Goal: Find specific page/section: Find specific page/section

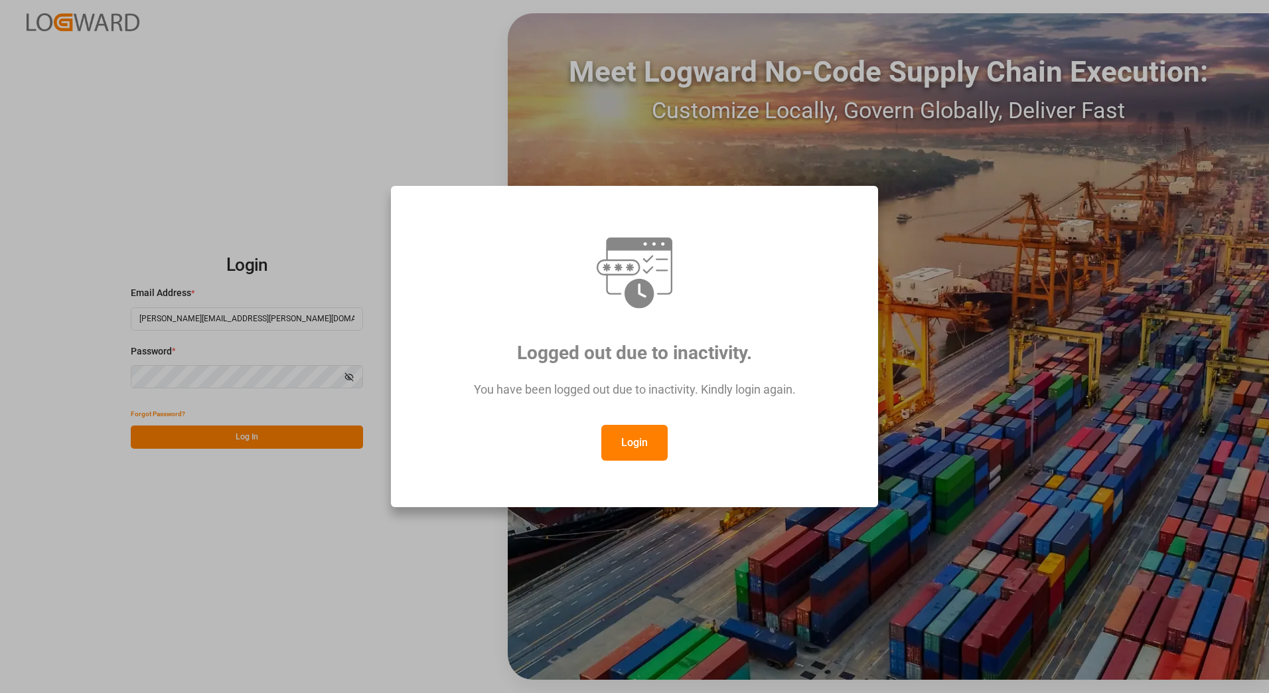
click at [617, 459] on button "Login" at bounding box center [635, 443] width 66 height 36
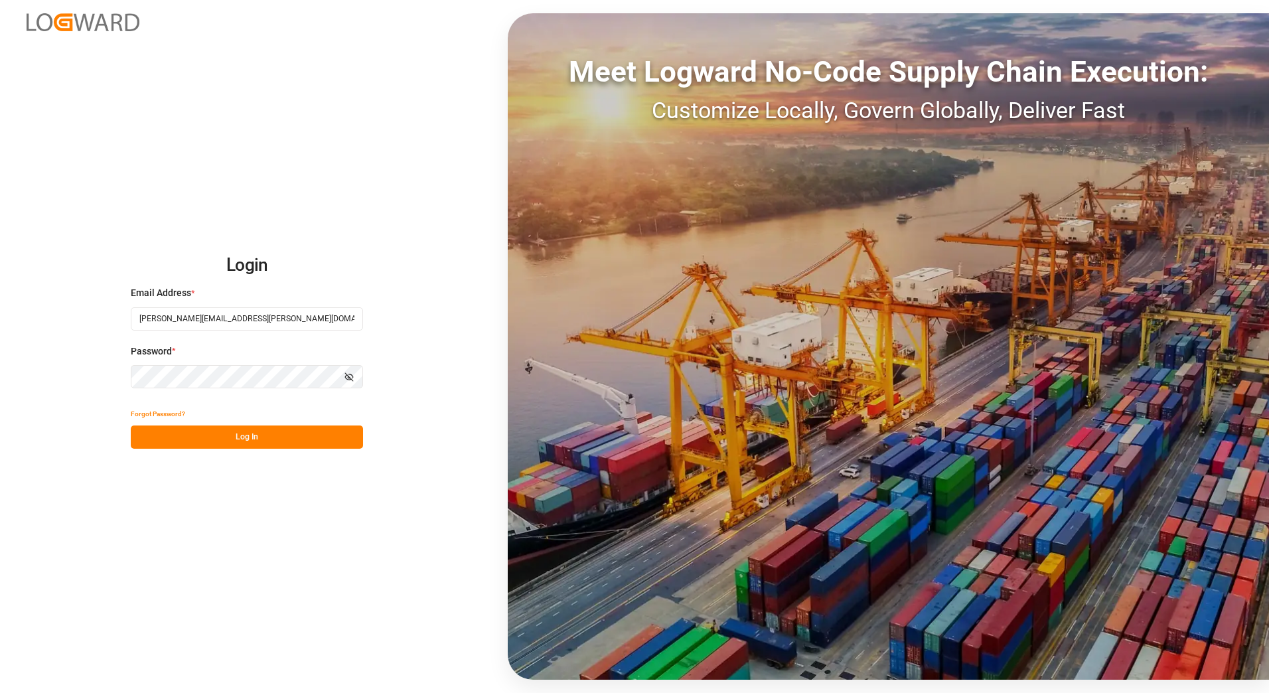
click at [284, 437] on button "Log In" at bounding box center [247, 437] width 232 height 23
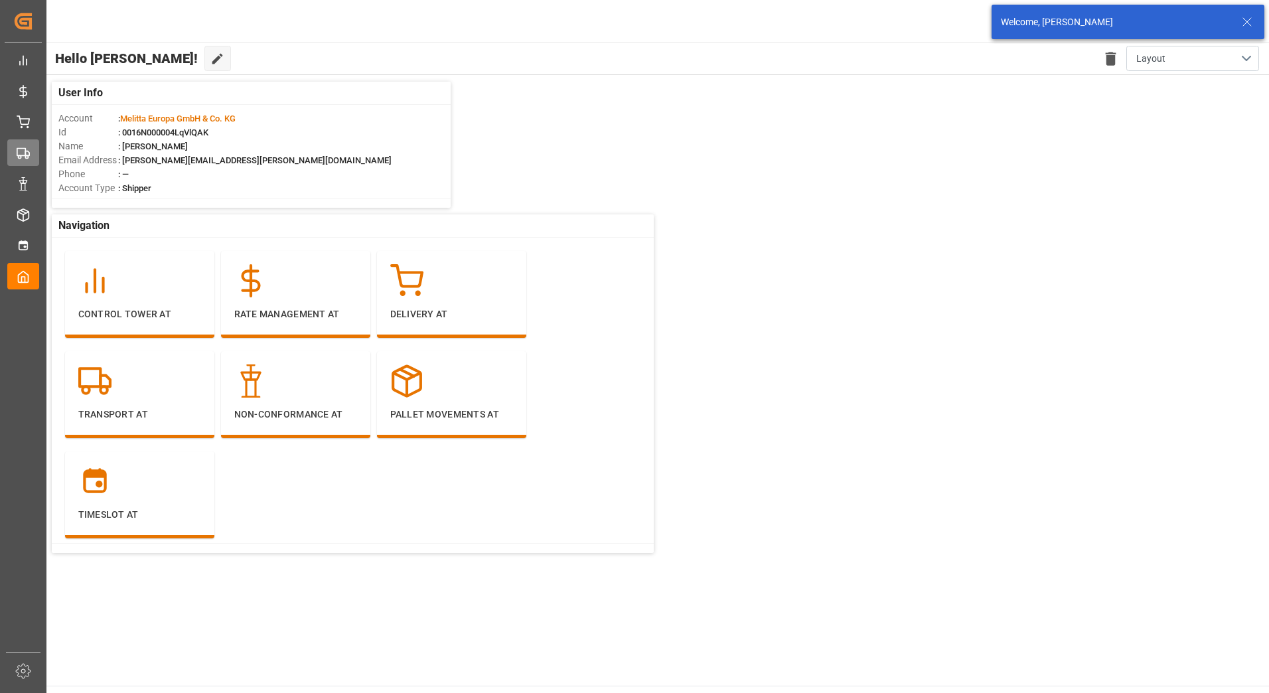
click at [18, 150] on icon at bounding box center [23, 153] width 13 height 13
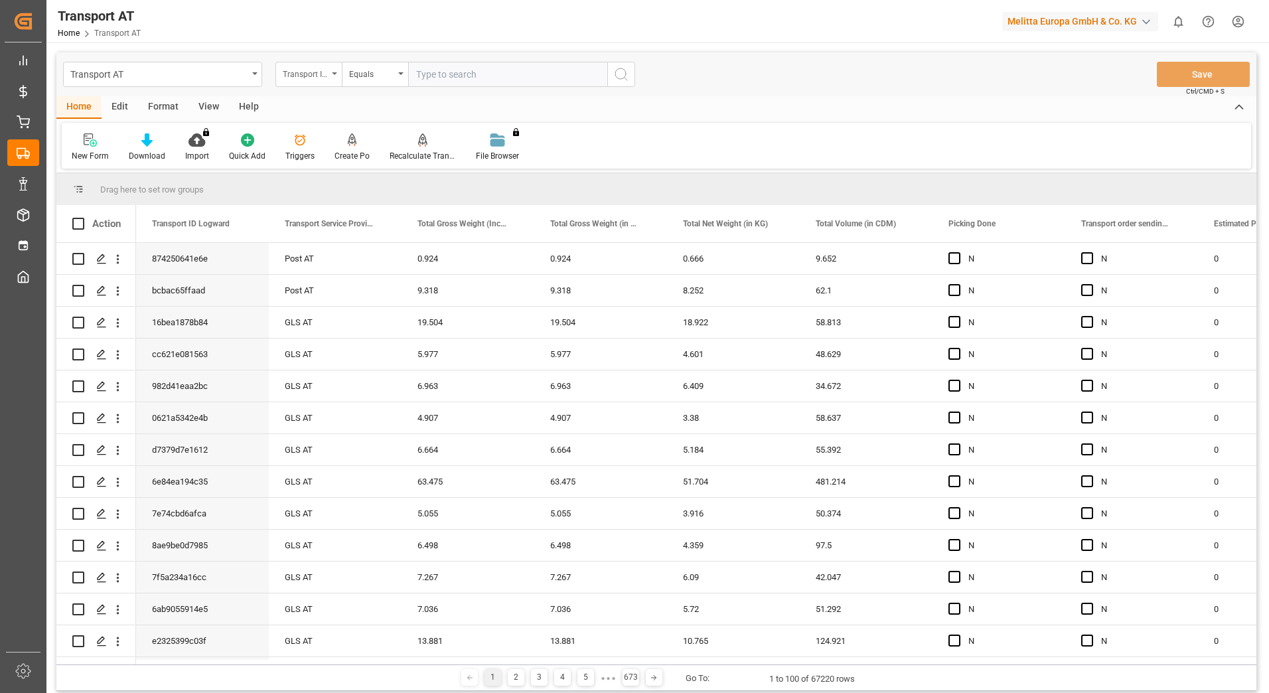
click at [325, 79] on div "Transport ID Logward" at bounding box center [305, 72] width 45 height 15
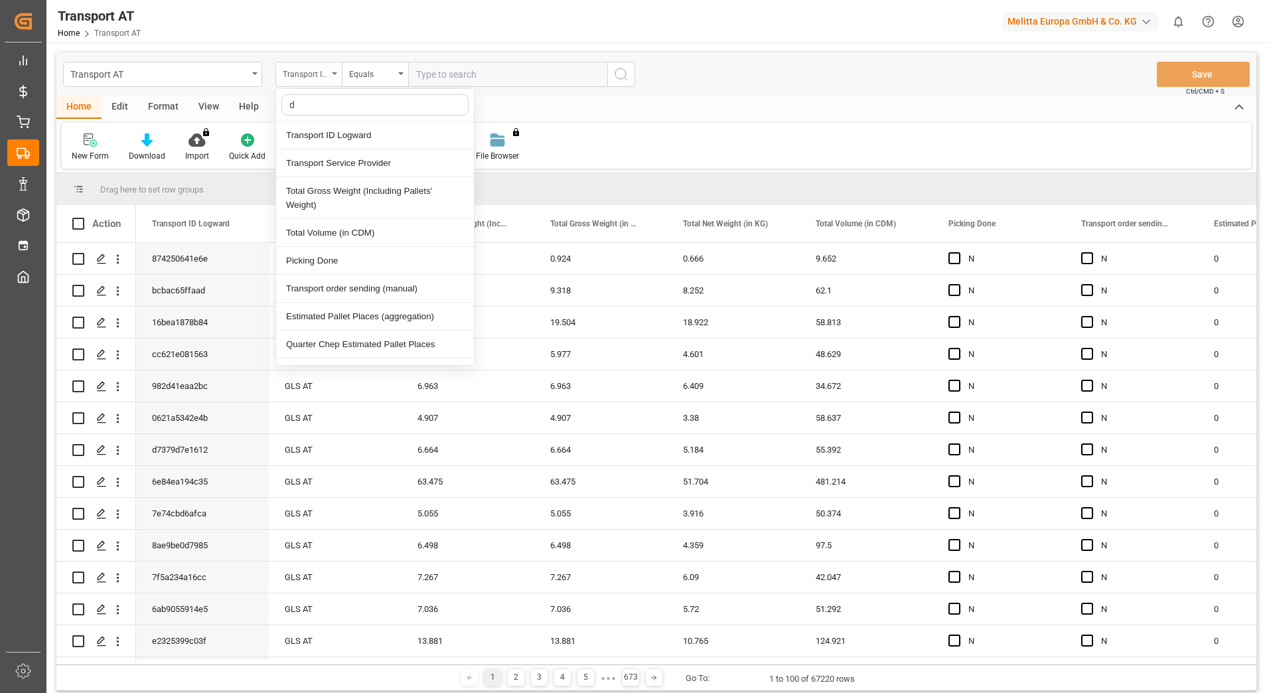
type input "do"
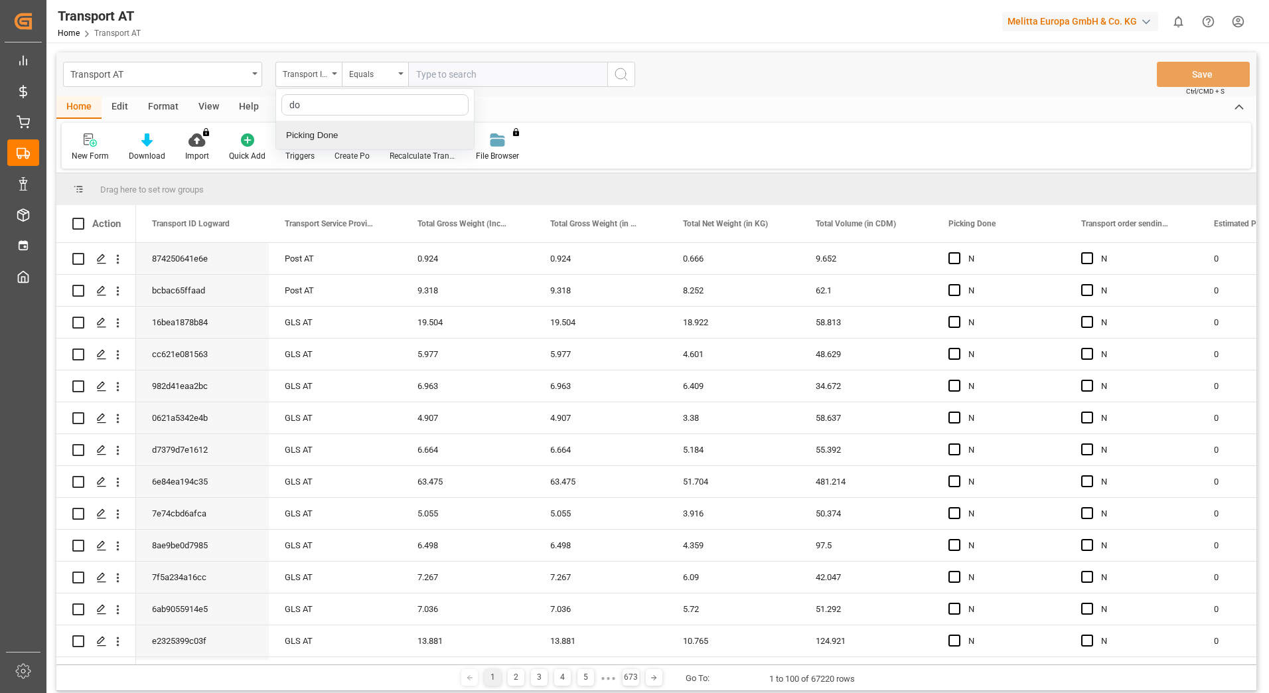
click at [349, 131] on div "Picking Done" at bounding box center [375, 135] width 198 height 28
click at [421, 72] on input "text" at bounding box center [507, 74] width 199 height 25
type input "Y"
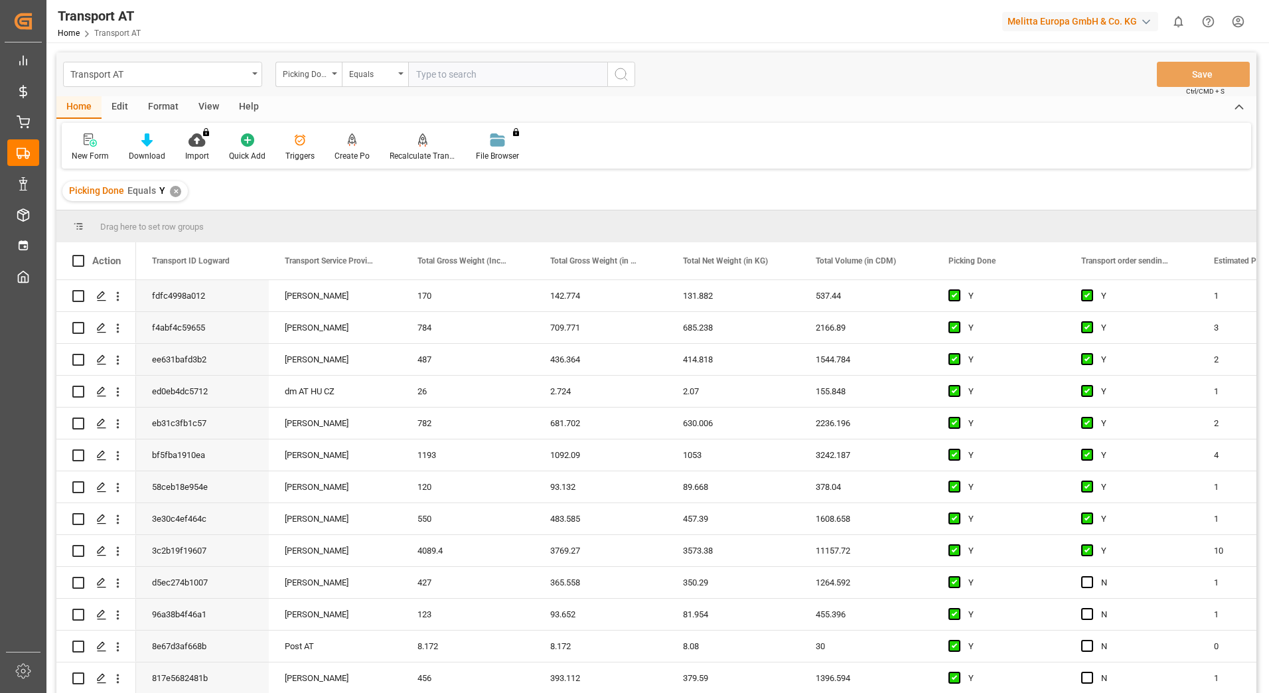
click at [334, 78] on div "Picking Done" at bounding box center [309, 74] width 66 height 25
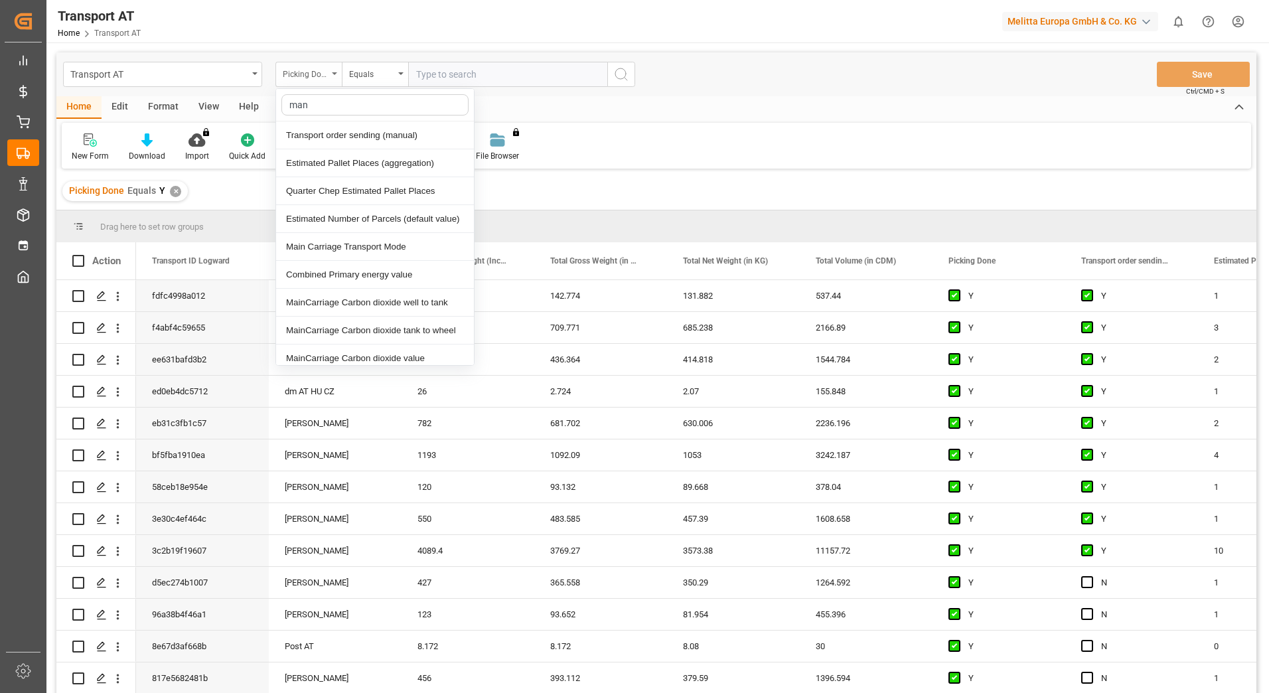
type input "manu"
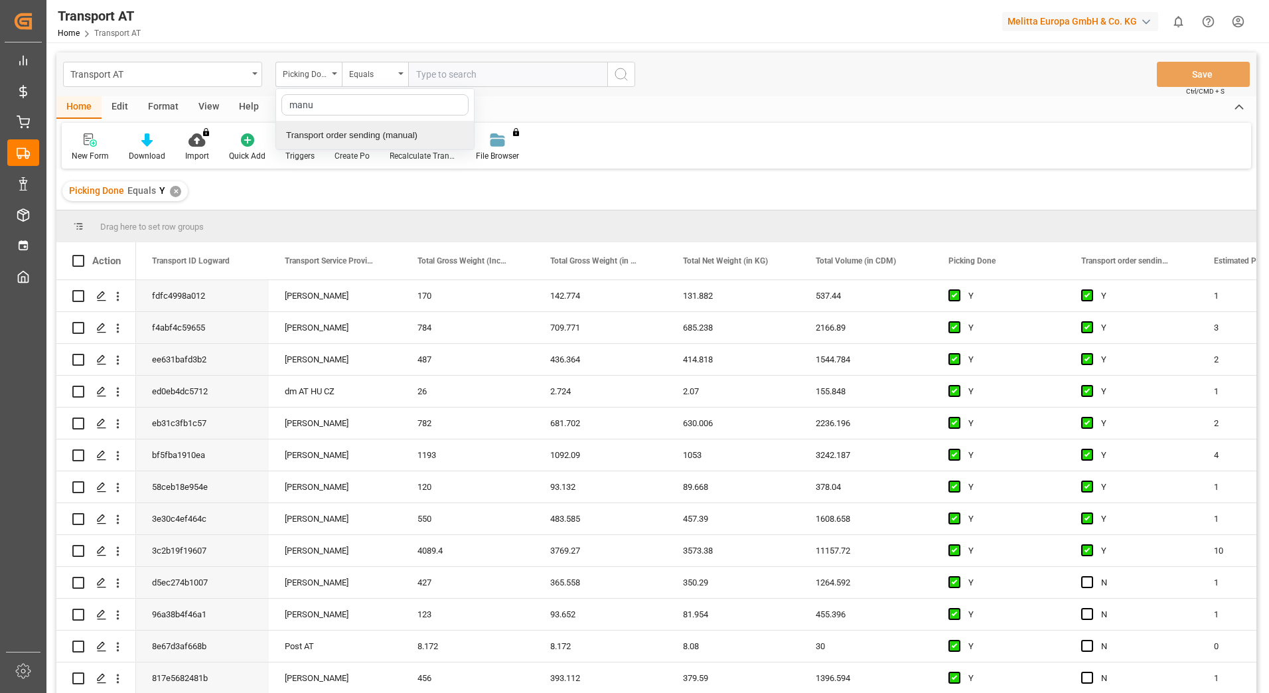
click at [340, 137] on div "Transport order sending (manual)" at bounding box center [375, 135] width 198 height 28
click at [450, 72] on input "text" at bounding box center [507, 74] width 199 height 25
type input "N"
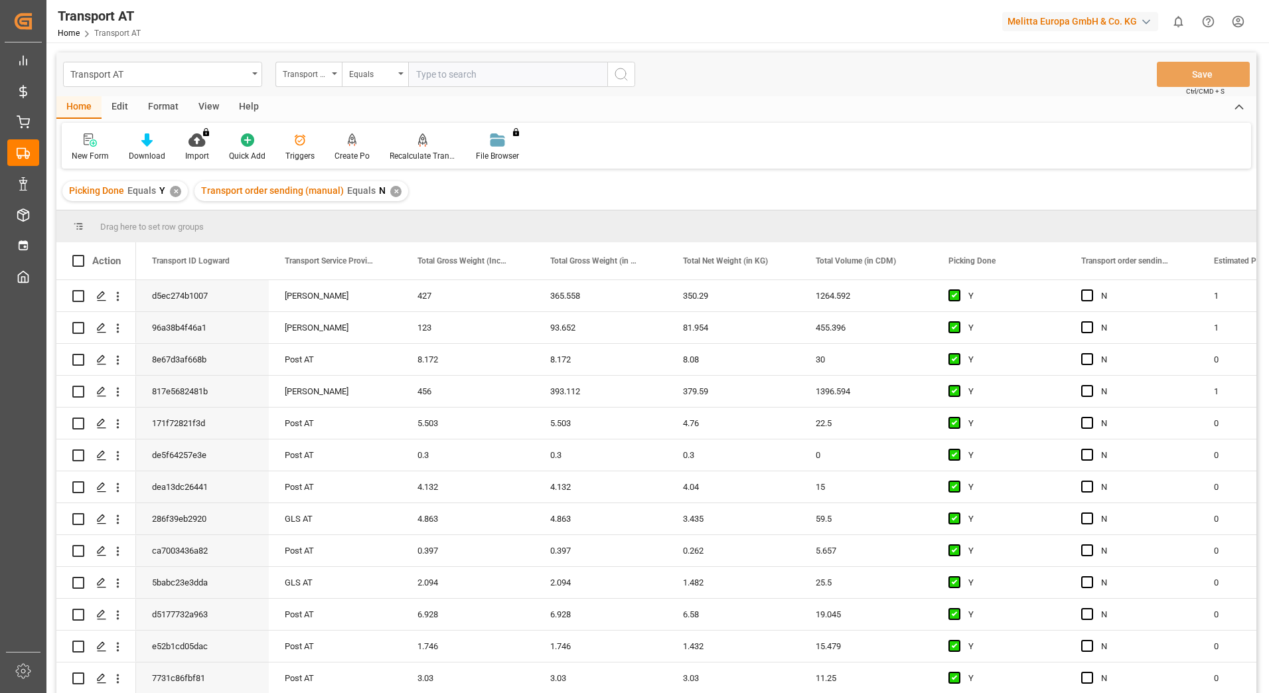
click at [331, 76] on div "Transport order sending (manual)" at bounding box center [309, 74] width 66 height 25
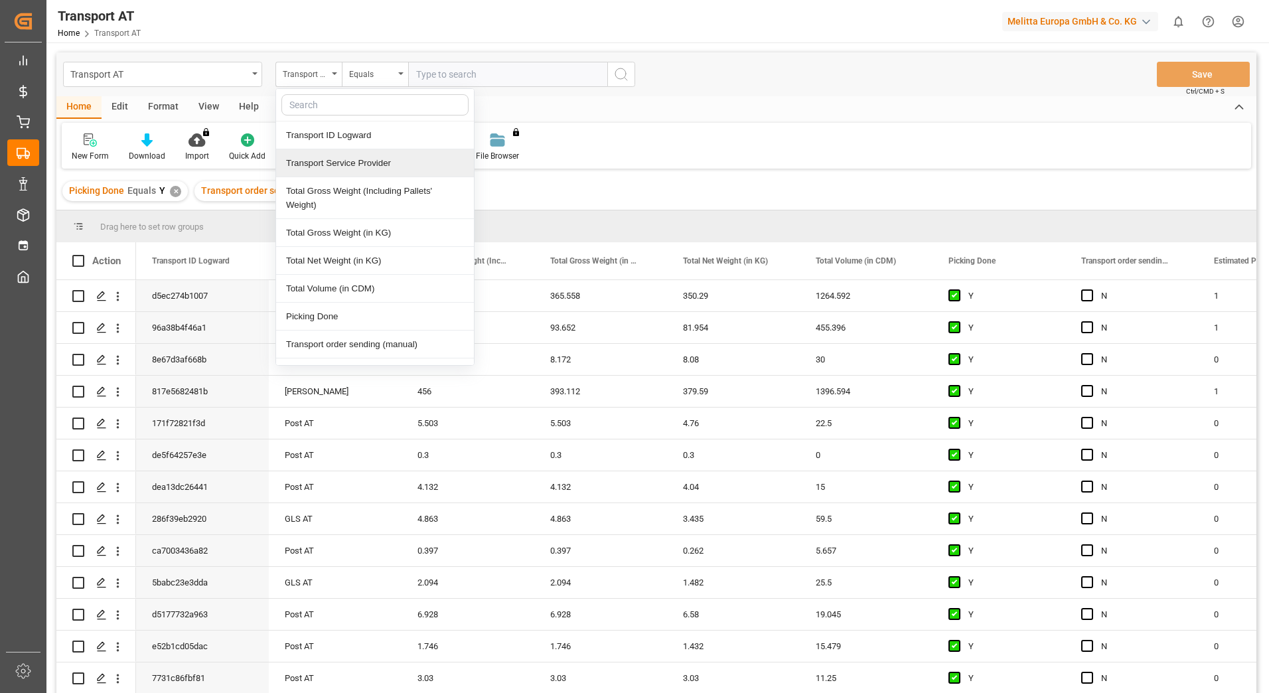
click at [328, 161] on div "Transport Service Provider" at bounding box center [375, 163] width 198 height 28
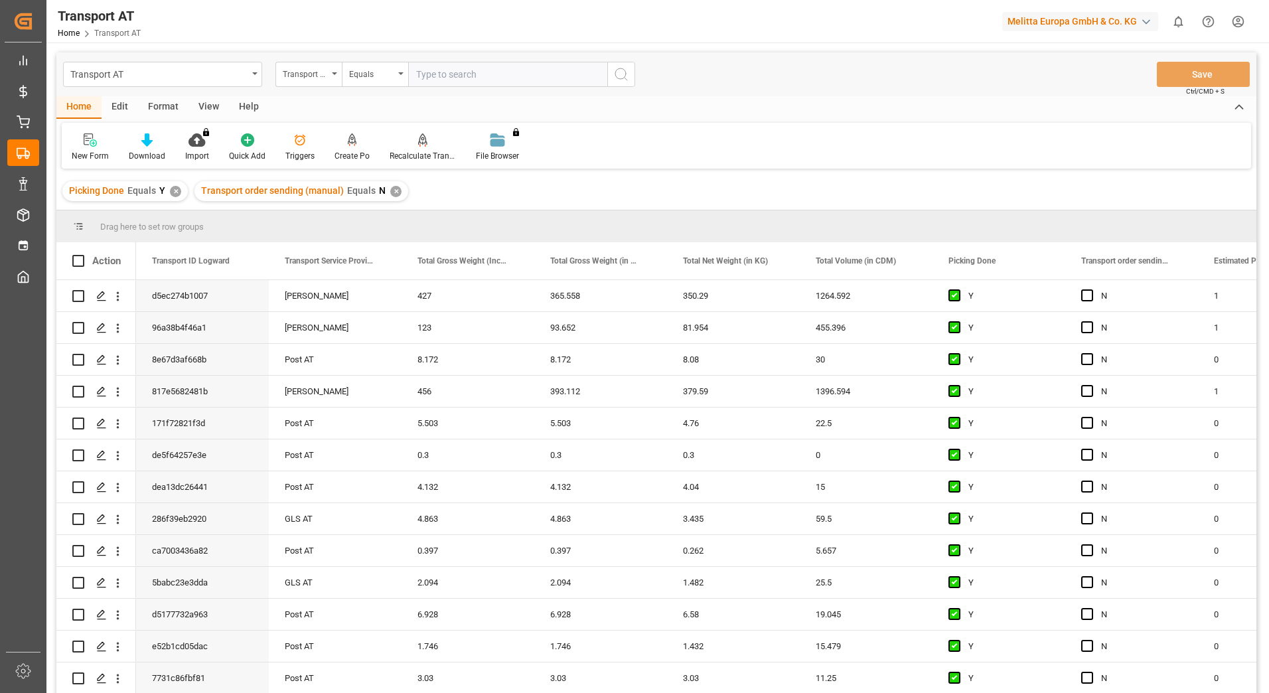
click at [440, 78] on input "text" at bounding box center [507, 74] width 199 height 25
type input "gebr [PERSON_NAME]"
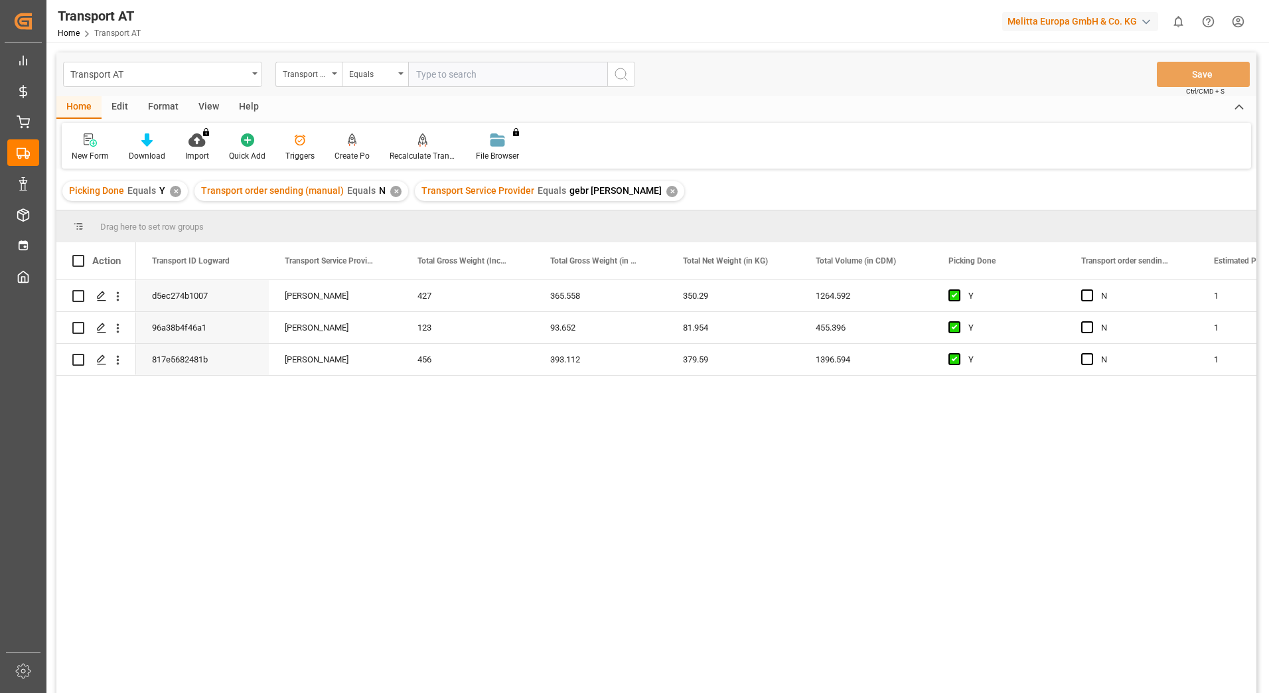
click at [208, 106] on div "View" at bounding box center [209, 107] width 40 height 23
click at [82, 147] on div "Default" at bounding box center [85, 147] width 46 height 29
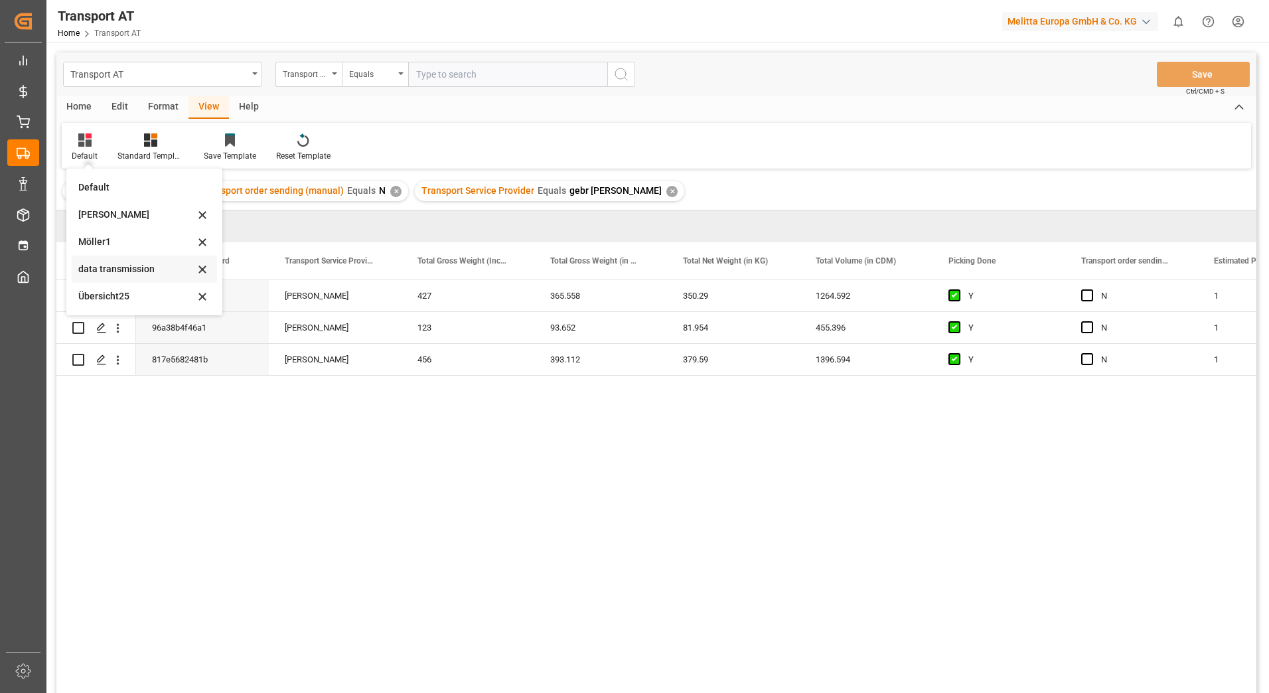
click at [122, 273] on div "data transmission" at bounding box center [136, 269] width 116 height 14
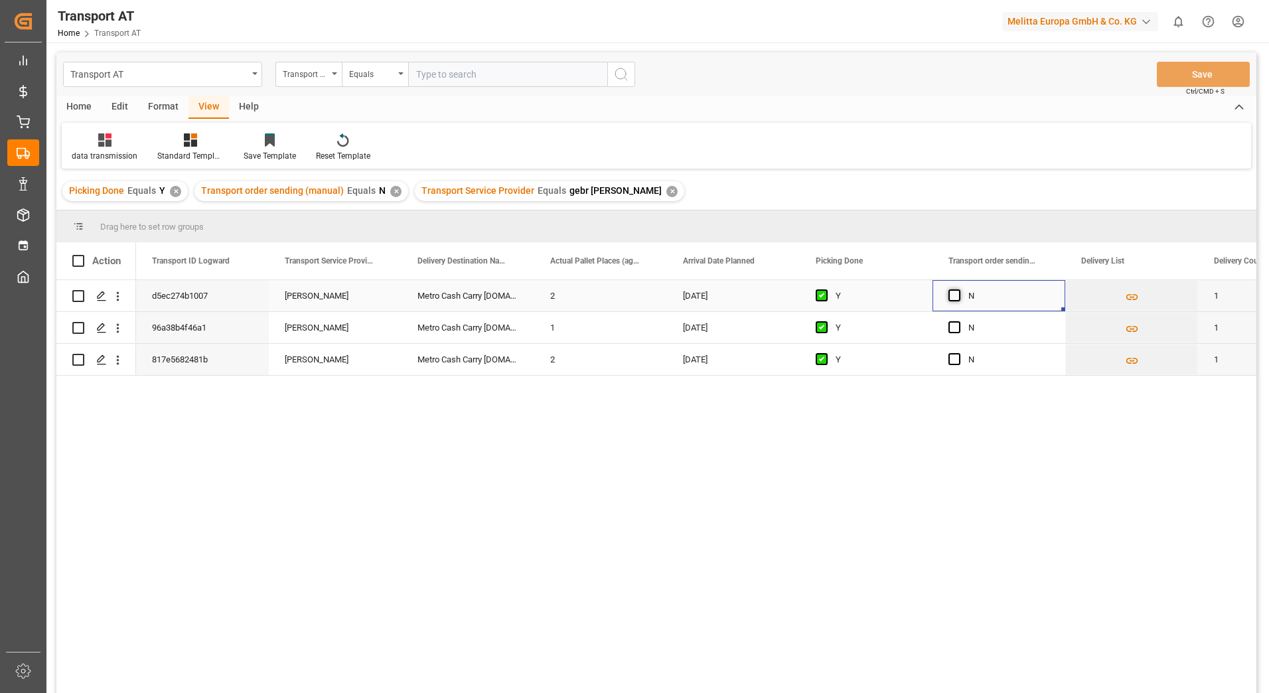
click at [951, 292] on span "Press SPACE to select this row." at bounding box center [955, 295] width 12 height 12
click at [959, 289] on input "Press SPACE to select this row." at bounding box center [959, 289] width 0 height 0
click at [955, 328] on span "Press SPACE to select this row." at bounding box center [955, 327] width 12 height 12
click at [959, 321] on input "Press SPACE to select this row." at bounding box center [959, 321] width 0 height 0
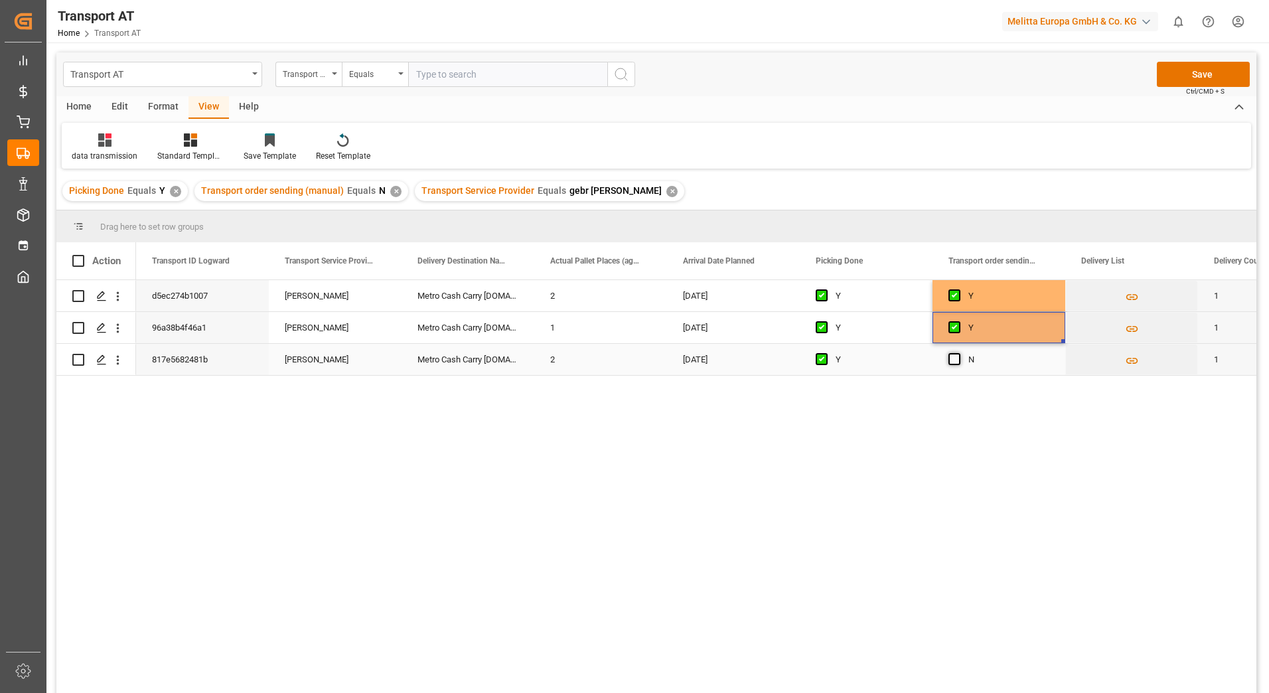
click at [954, 359] on span "Press SPACE to select this row." at bounding box center [955, 359] width 12 height 12
click at [959, 353] on input "Press SPACE to select this row." at bounding box center [959, 353] width 0 height 0
click at [1190, 75] on button "Save" at bounding box center [1203, 74] width 93 height 25
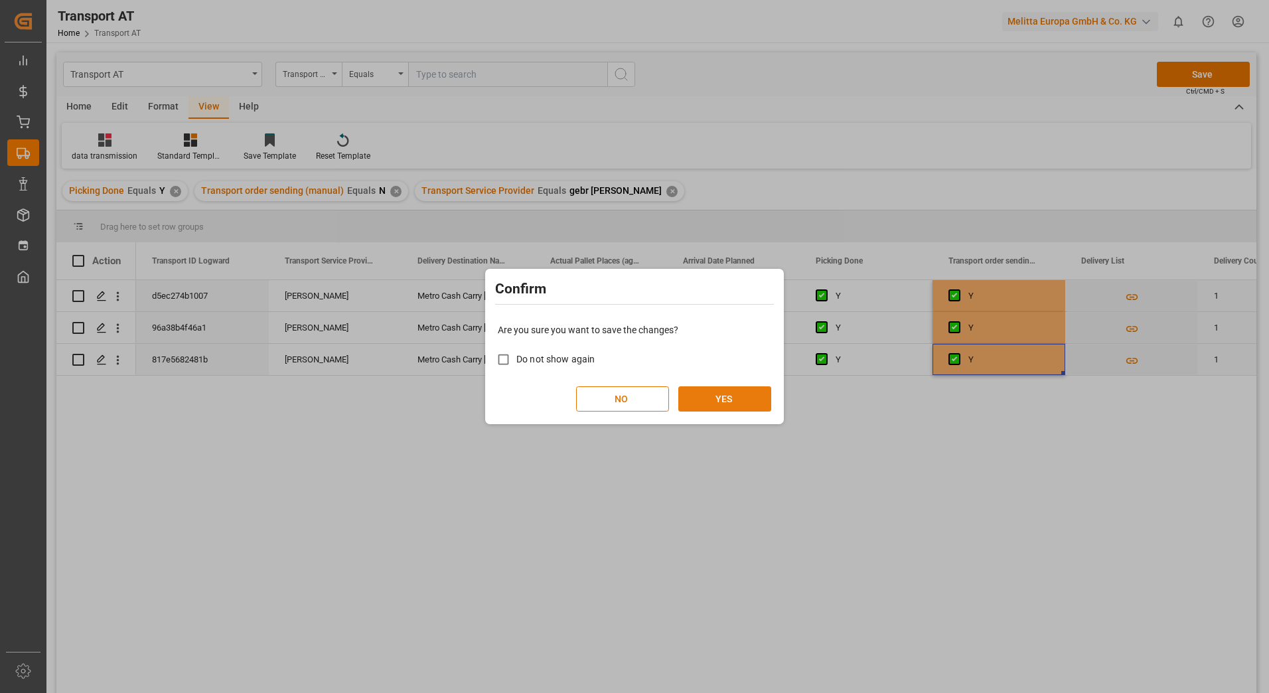
click at [717, 402] on button "YES" at bounding box center [725, 398] width 93 height 25
